Goal: Navigation & Orientation: Find specific page/section

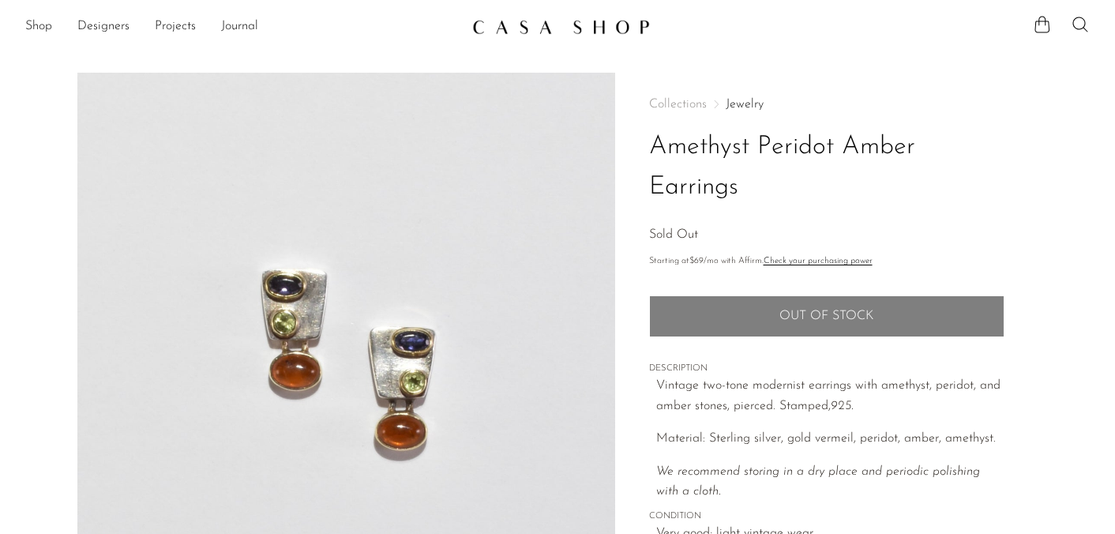
click at [750, 100] on link "Jewelry" at bounding box center [745, 104] width 38 height 13
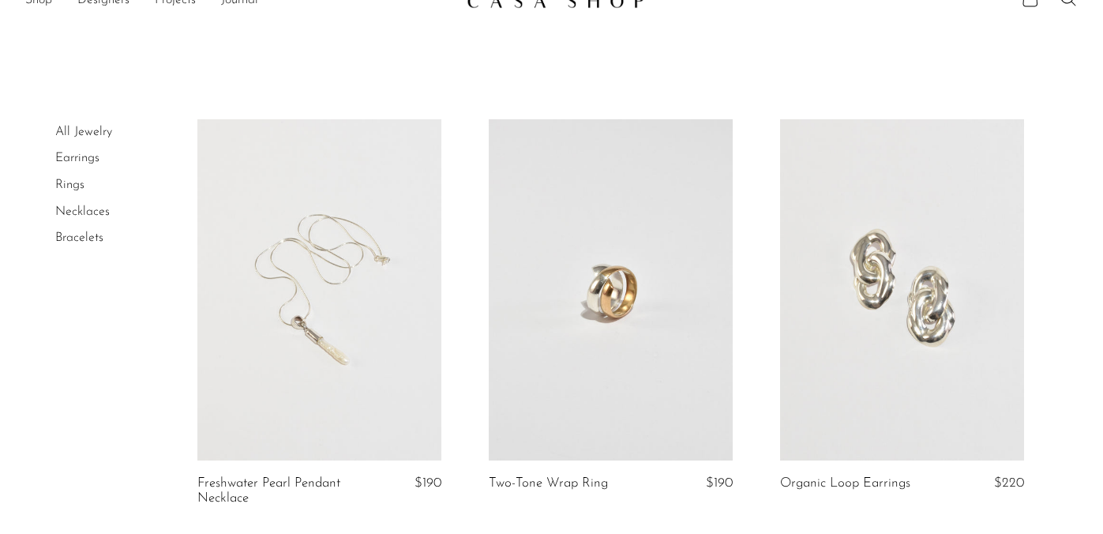
scroll to position [27, 0]
click at [876, 291] on link at bounding box center [902, 289] width 244 height 342
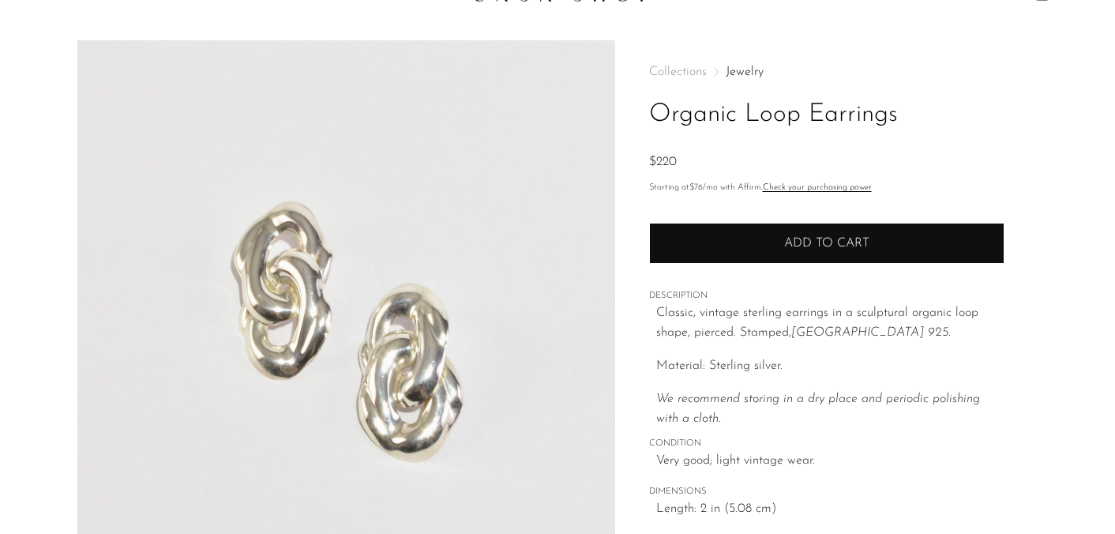
scroll to position [494, 0]
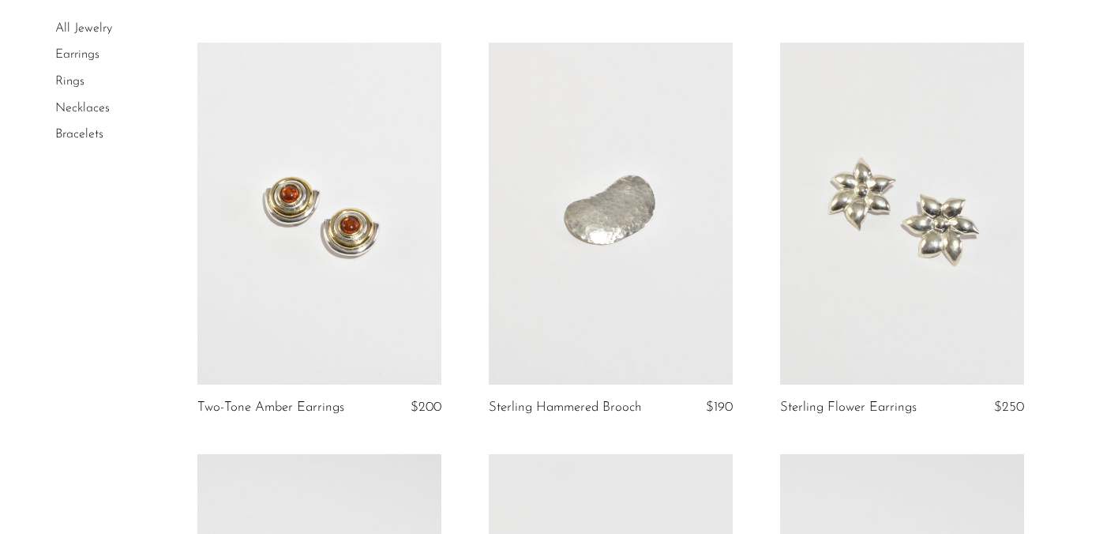
scroll to position [530, 0]
